Goal: Task Accomplishment & Management: Manage account settings

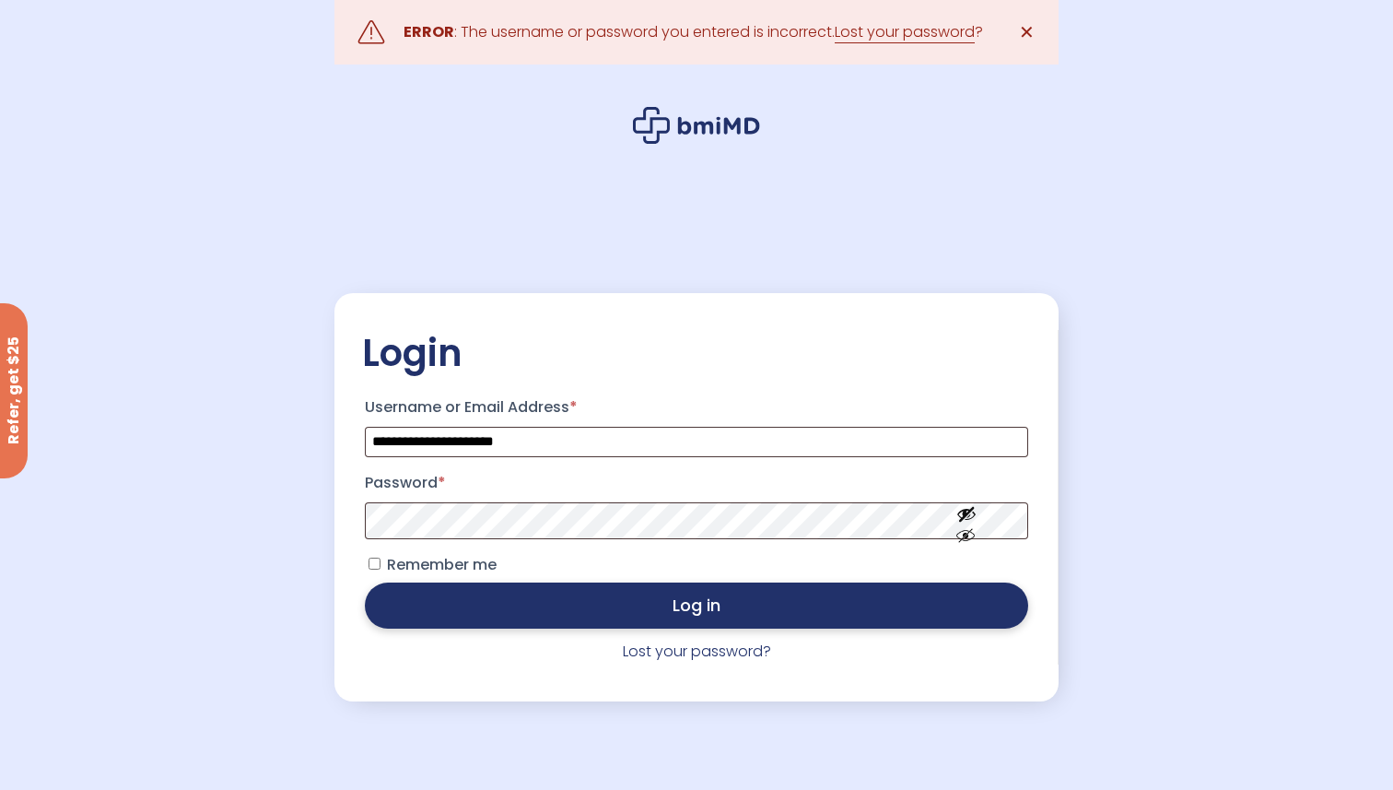
click at [669, 612] on button "Log in" at bounding box center [696, 605] width 663 height 46
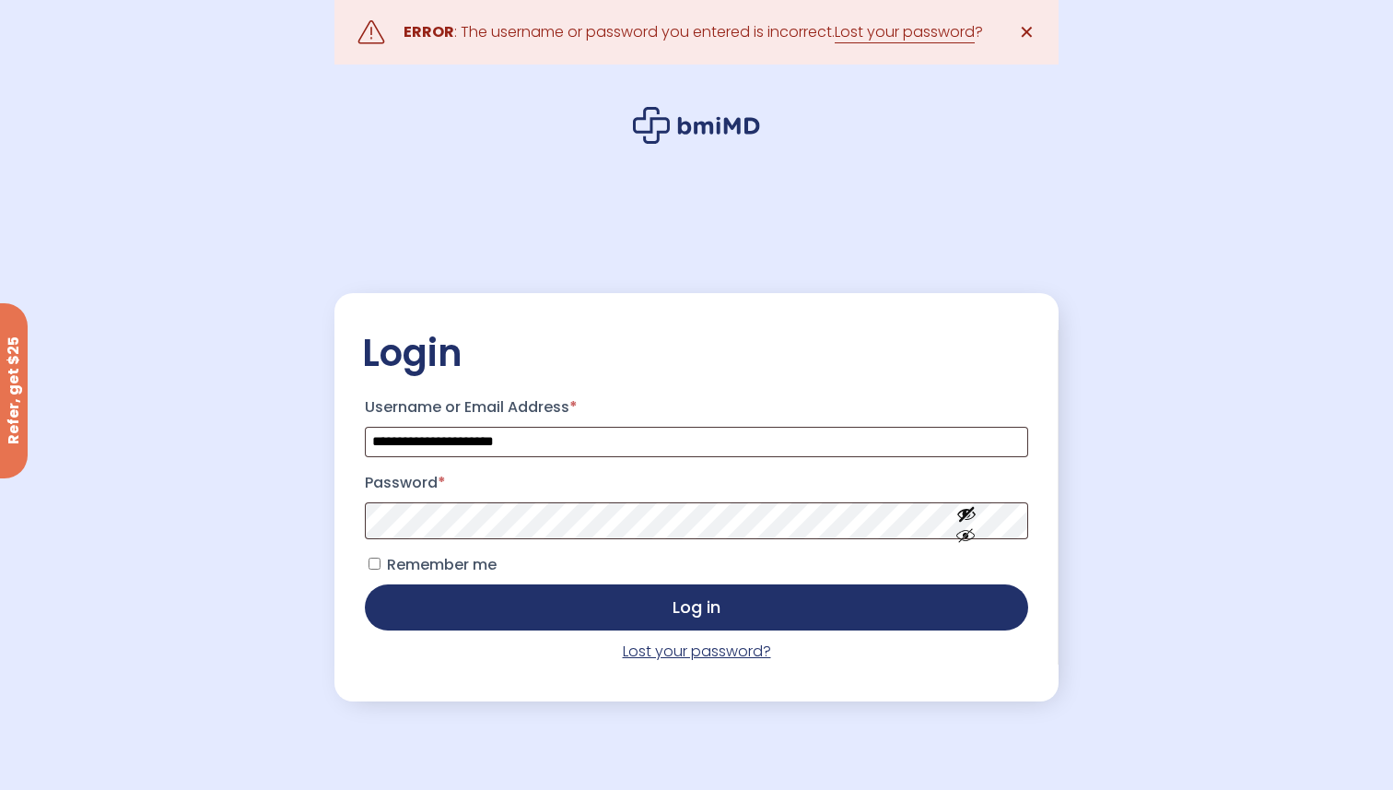
click at [669, 657] on link "Lost your password?" at bounding box center [697, 650] width 148 height 21
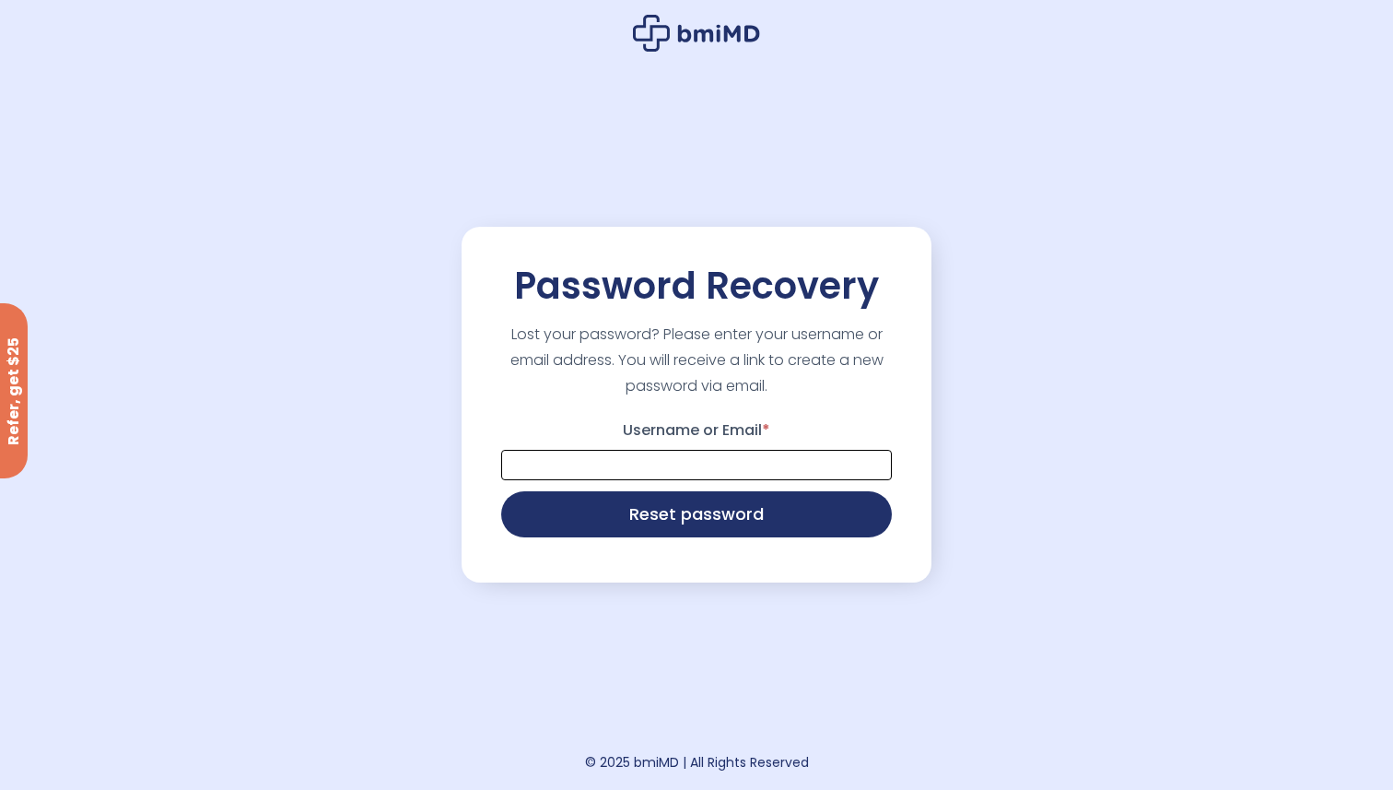
click at [661, 467] on input "Username or Email *" at bounding box center [696, 465] width 391 height 30
type input "**********"
click at [669, 521] on button "Reset password" at bounding box center [696, 512] width 391 height 46
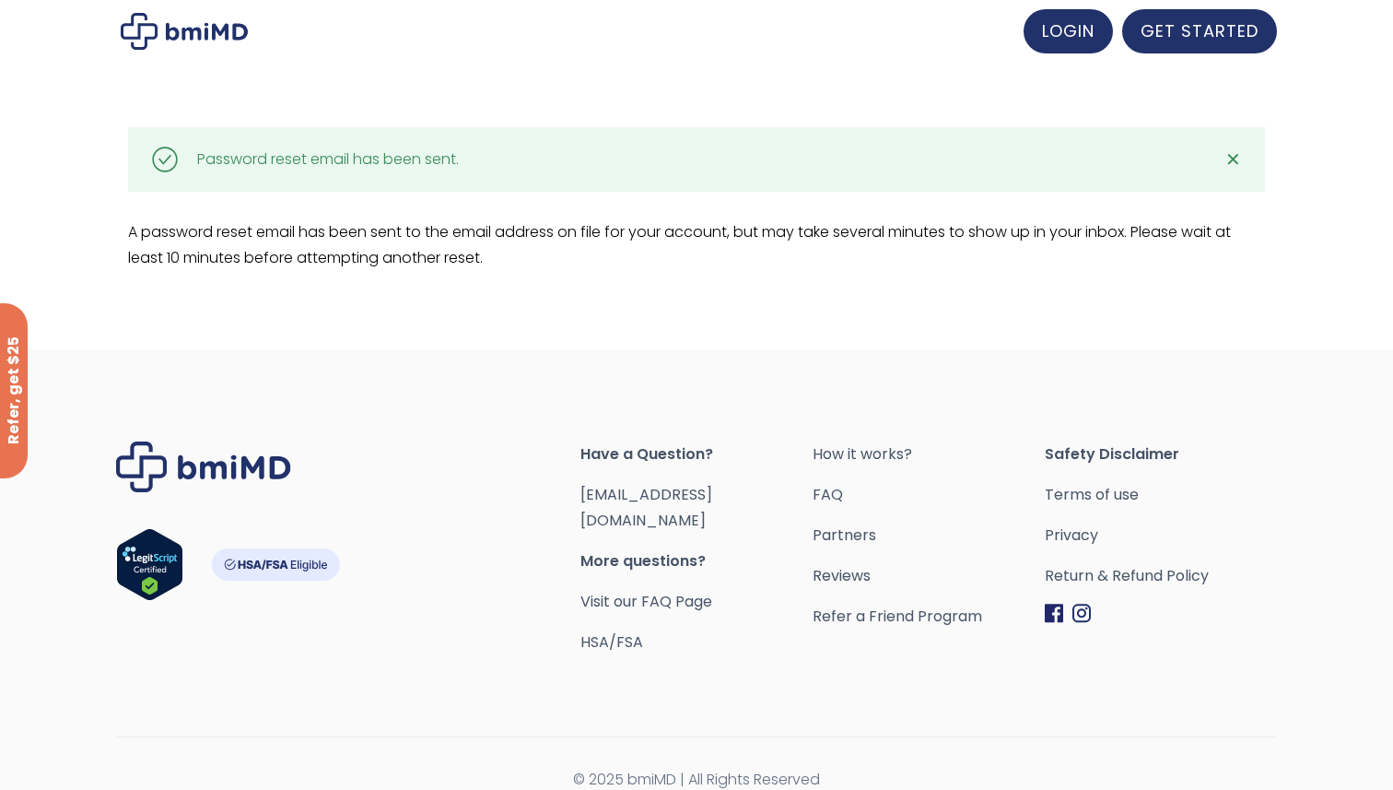
click at [224, 39] on img at bounding box center [184, 31] width 127 height 37
